Goal: Use online tool/utility: Utilize a website feature to perform a specific function

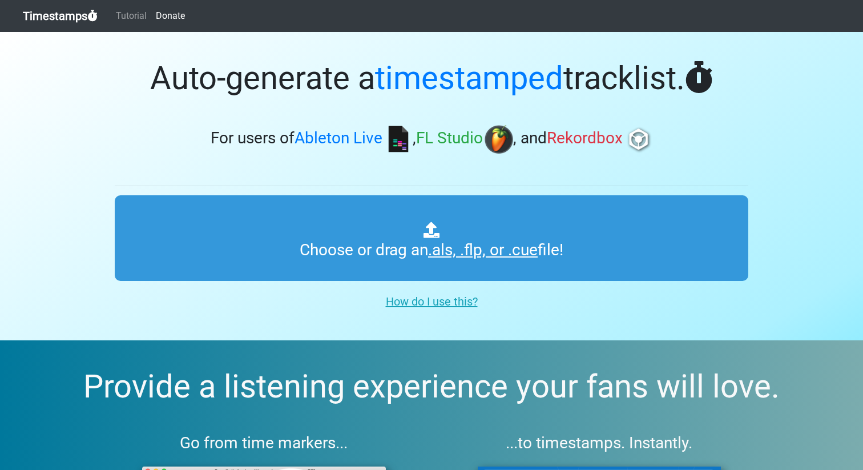
type input "C:\fakepath\RGC.als"
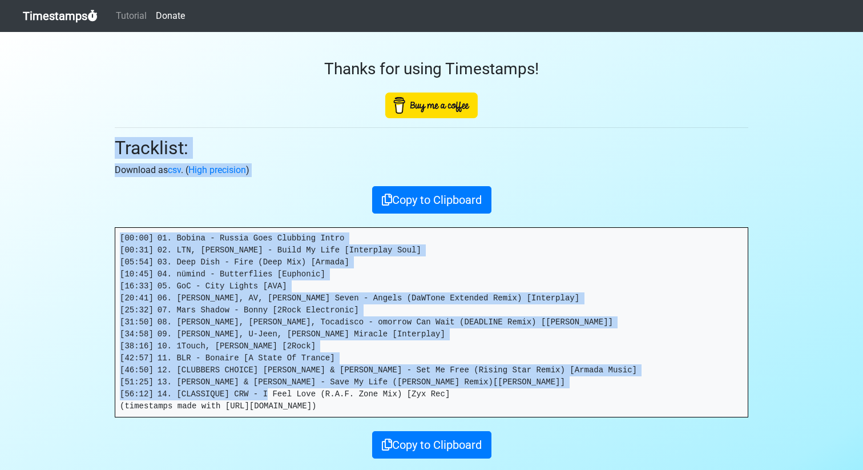
drag, startPoint x: 457, startPoint y: 395, endPoint x: 0, endPoint y: 148, distance: 519.3
click at [0, 148] on section "Thanks for using Timestamps! Tracklist: Download as csv . ( High precision ) Co…" at bounding box center [431, 270] width 863 height 476
click at [405, 269] on pre "[00:00] 01. Bobina - Russia Goes Clubbing Intro [00:31] 02. LTN, Boris Foong - …" at bounding box center [431, 322] width 632 height 189
drag, startPoint x: 451, startPoint y: 395, endPoint x: 100, endPoint y: 216, distance: 393.8
click at [100, 216] on section "Thanks for using Timestamps! Tracklist: Download as csv . ( High precision ) Co…" at bounding box center [431, 270] width 863 height 476
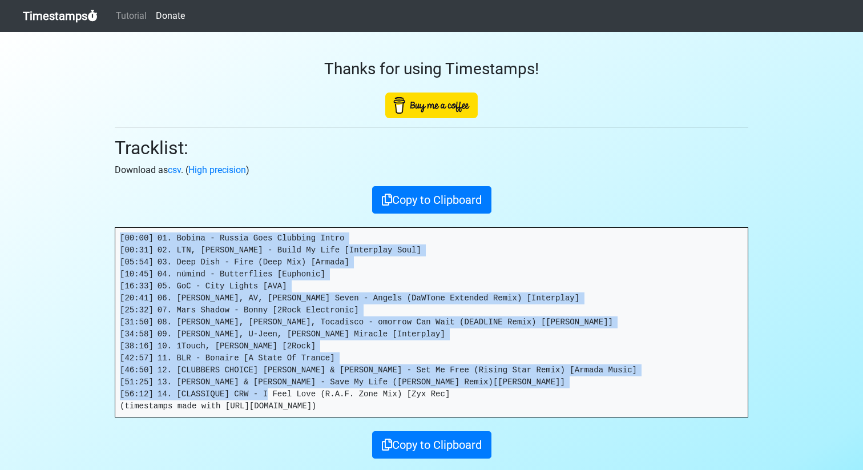
copy pre "[00:00] 01. Bobina - Russia Goes Clubbing Intro [00:31] 02. LTN, Boris Foong - …"
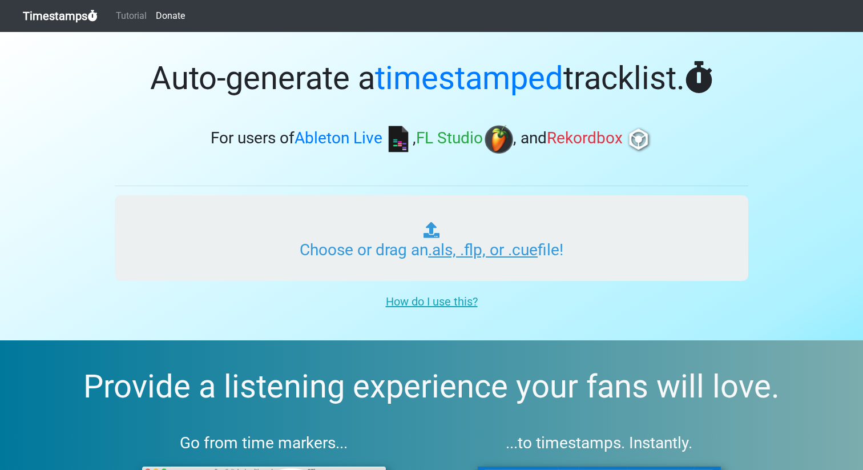
type input "C:\fakepath\RGC.als"
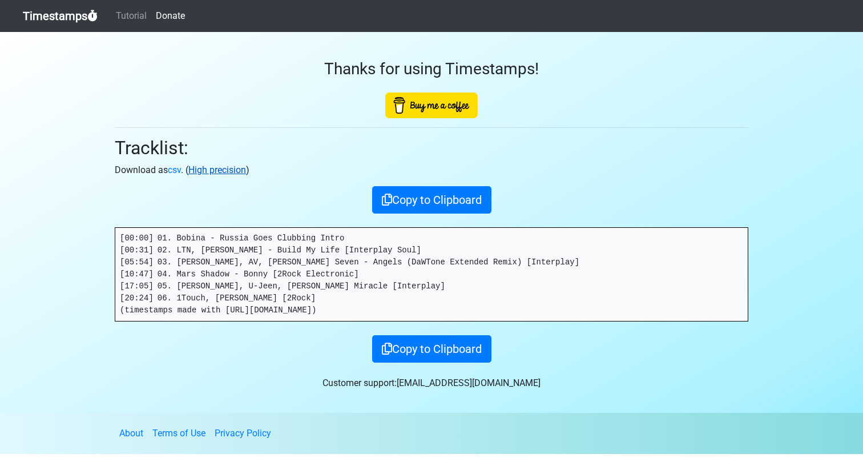
click at [207, 175] on link "High precision" at bounding box center [217, 169] width 58 height 11
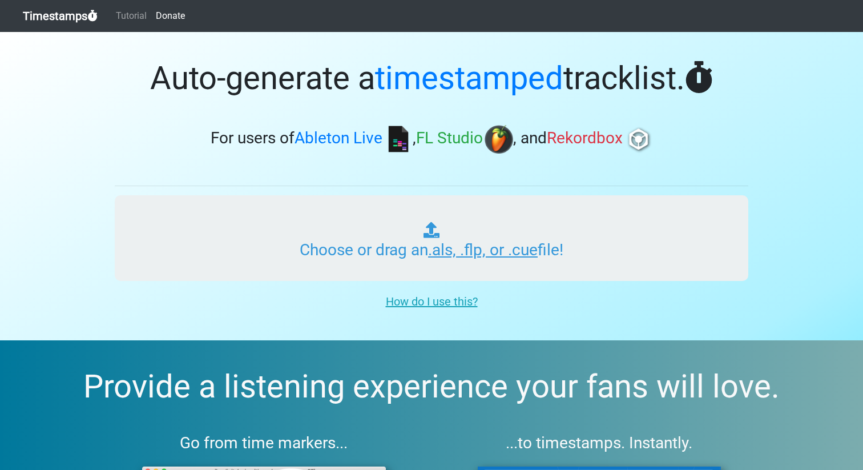
type input "C:\fakepath\RGC.als"
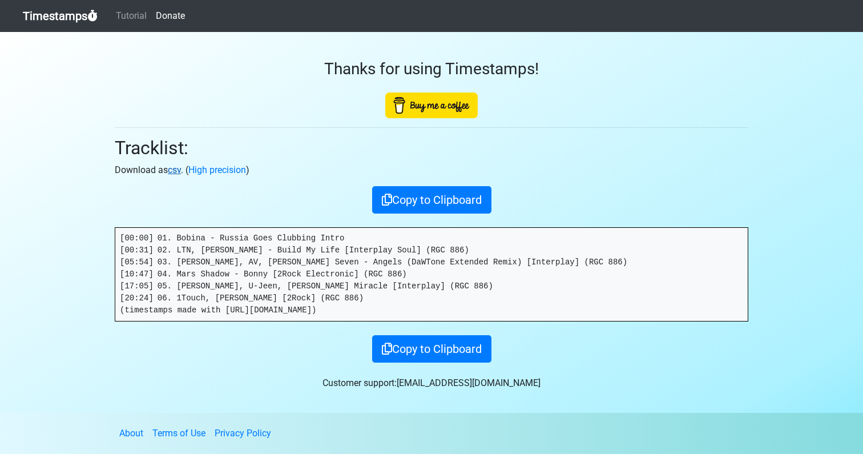
click at [179, 173] on link "csv" at bounding box center [174, 169] width 13 height 11
